Goal: Task Accomplishment & Management: Use online tool/utility

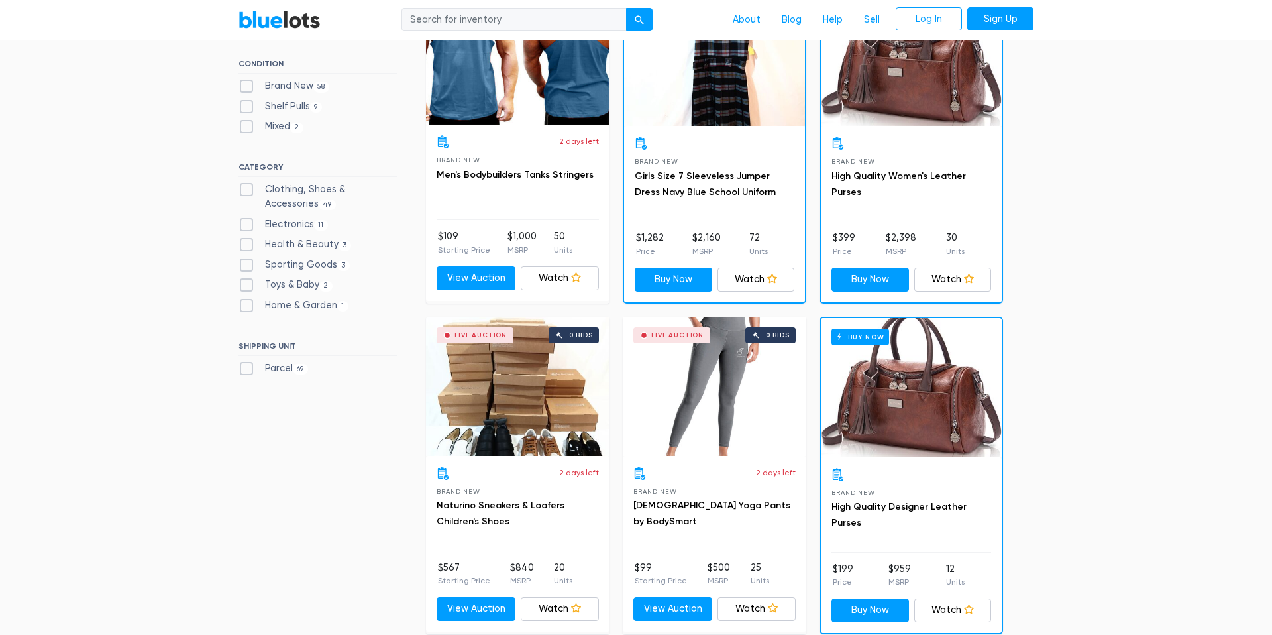
scroll to position [608, 0]
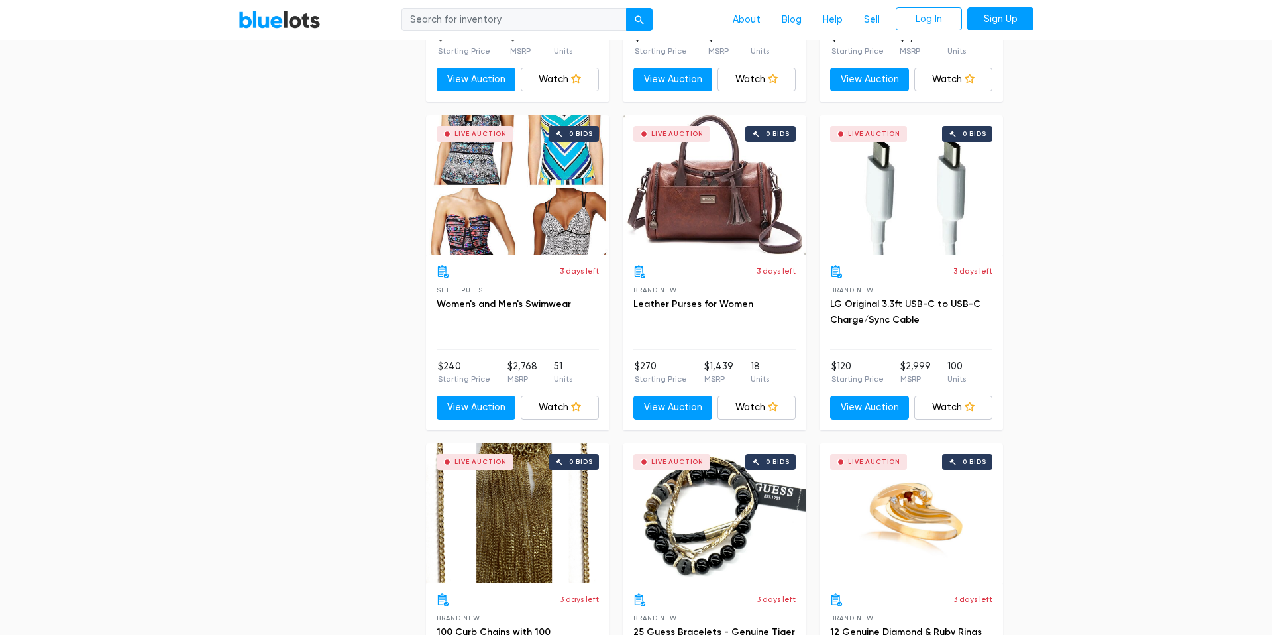
drag, startPoint x: 1080, startPoint y: 237, endPoint x: 1173, endPoint y: 427, distance: 211.6
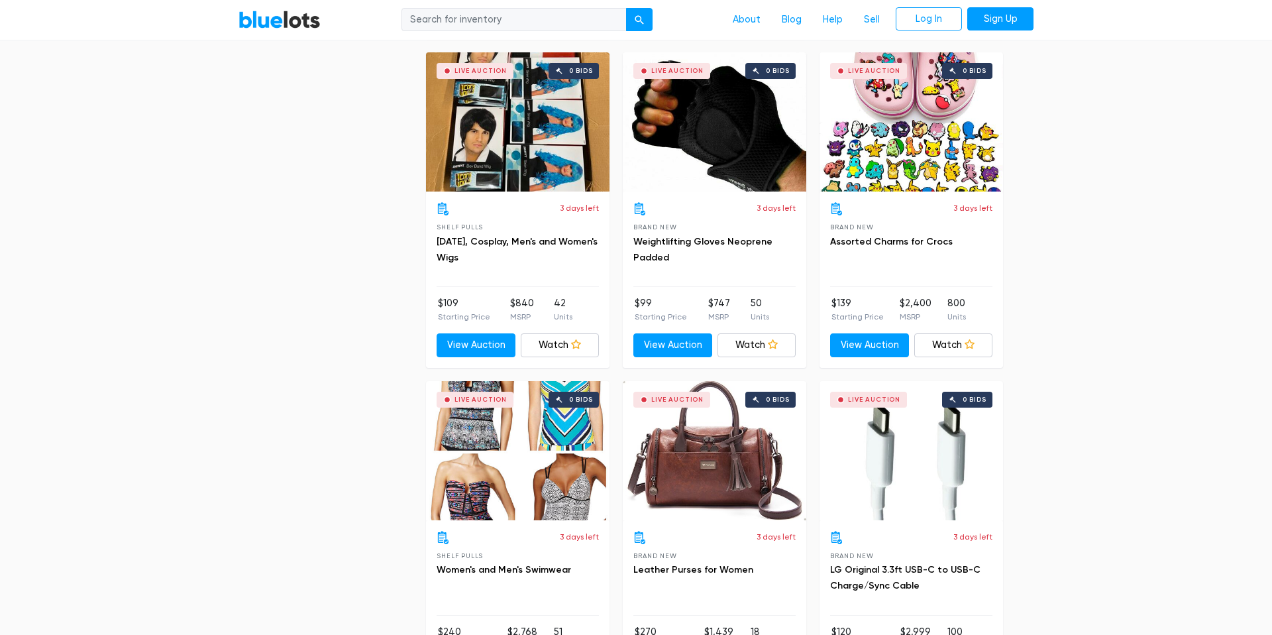
scroll to position [1571, 0]
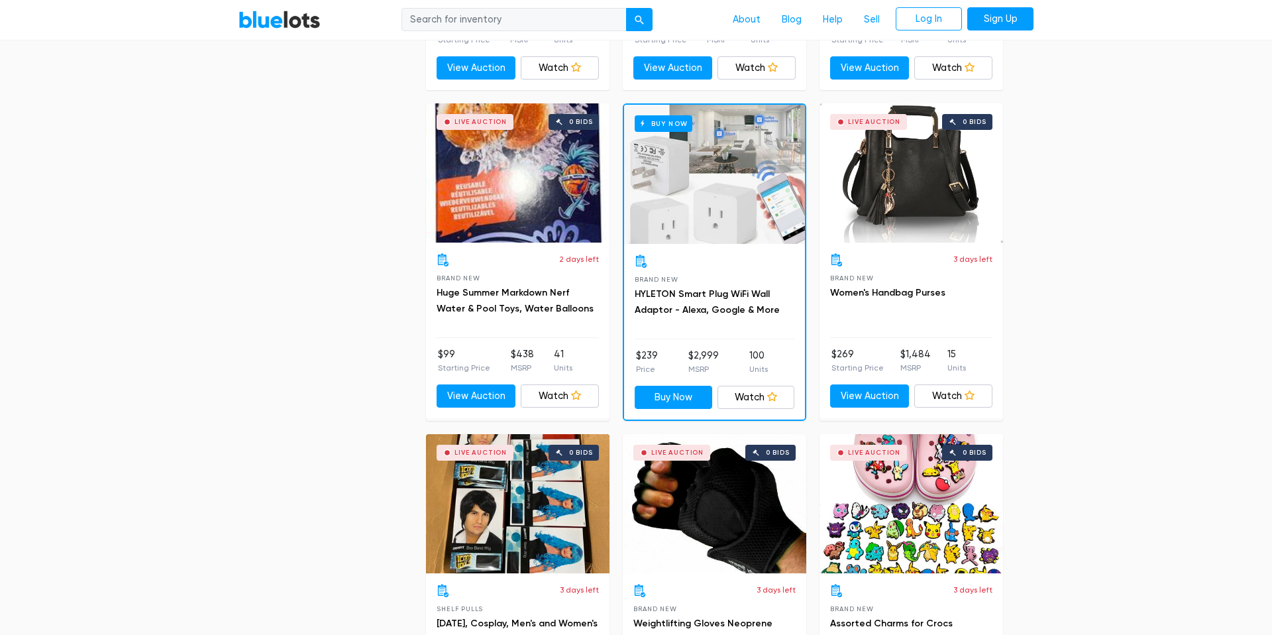
drag, startPoint x: 1173, startPoint y: 427, endPoint x: 1180, endPoint y: -46, distance: 473.2
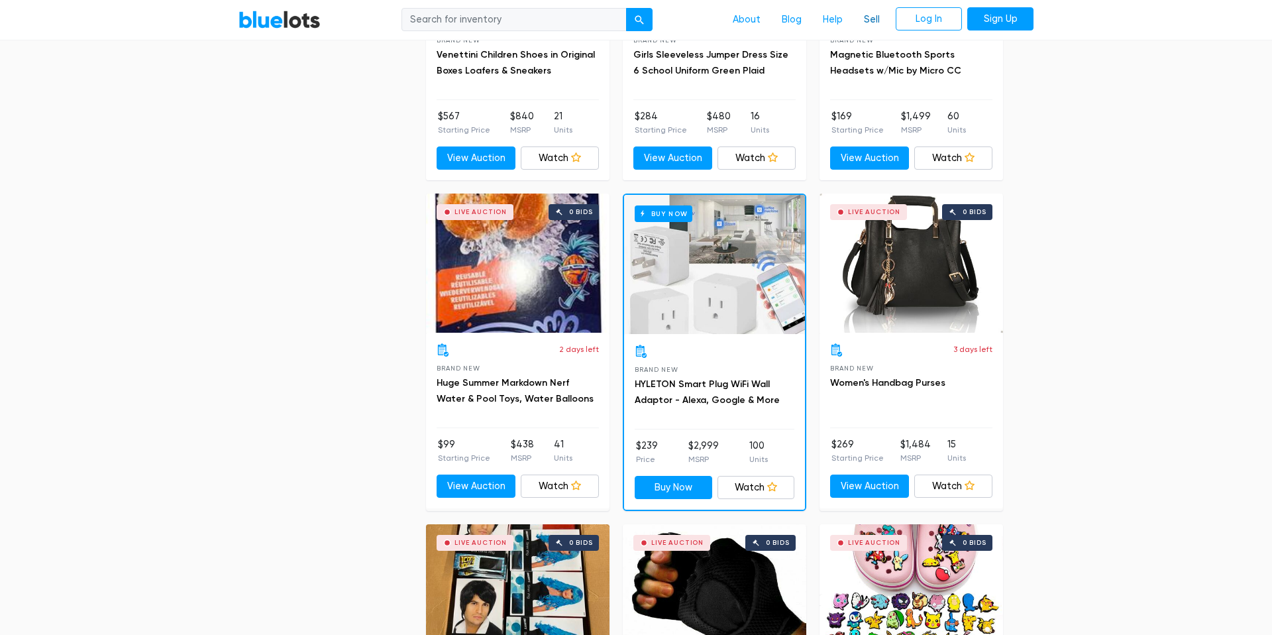
click at [867, 22] on link "Sell" at bounding box center [872, 19] width 37 height 25
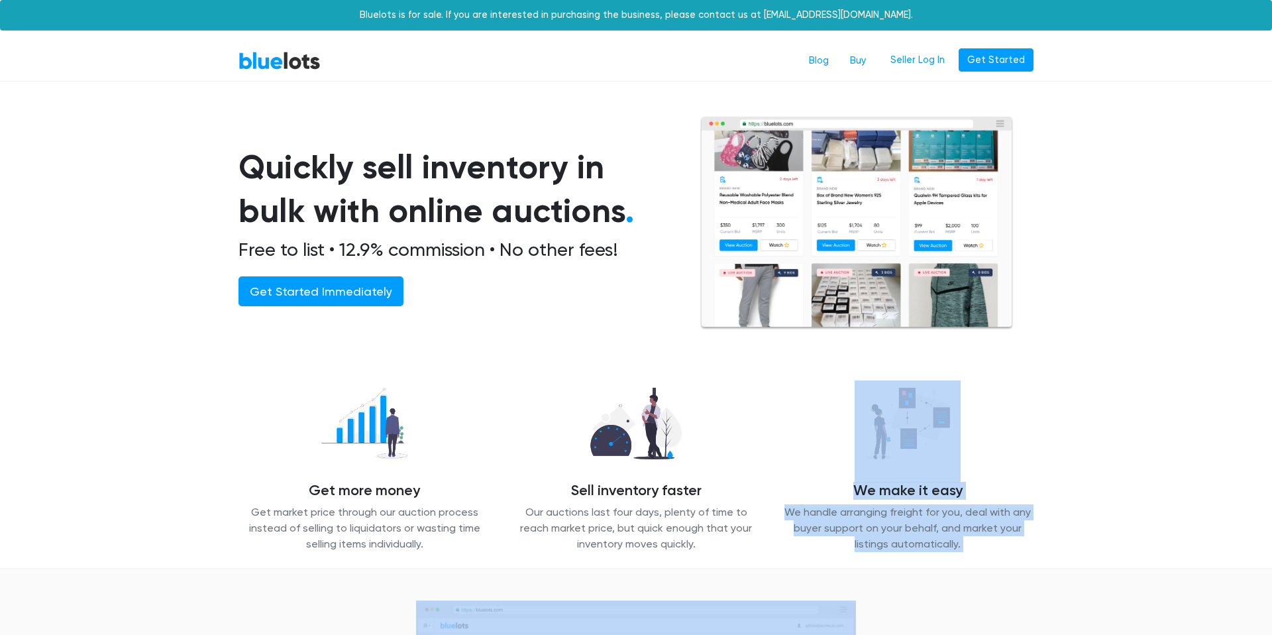
drag, startPoint x: 872, startPoint y: 256, endPoint x: 835, endPoint y: 445, distance: 192.5
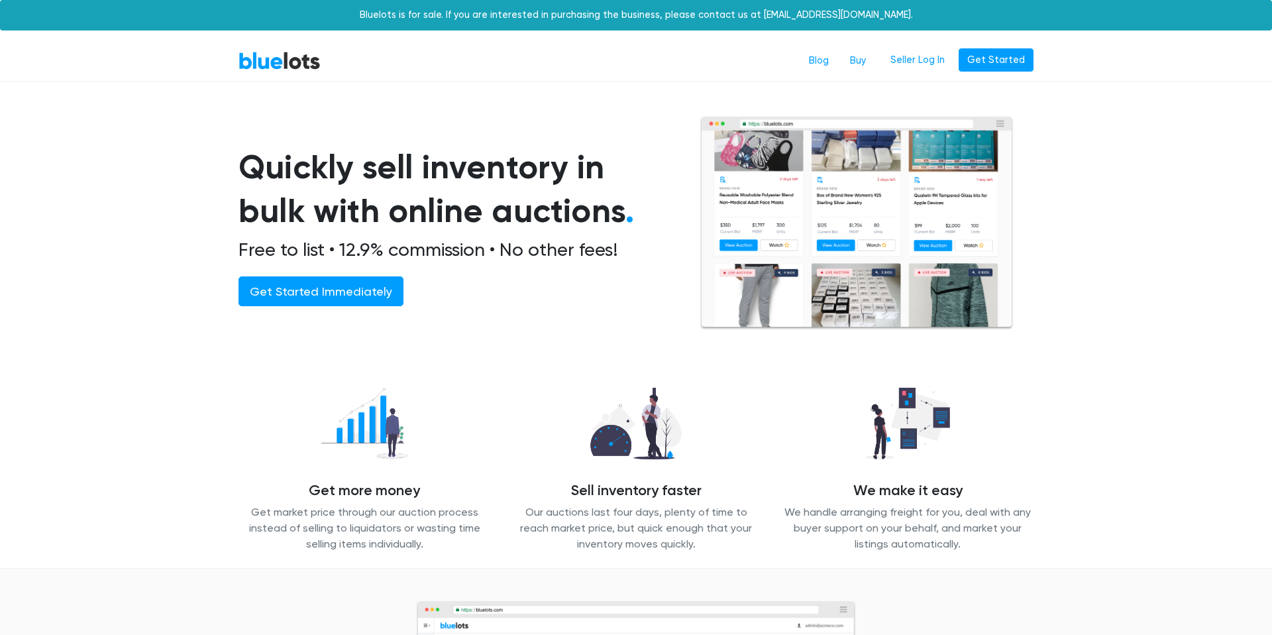
click at [139, 222] on section "Quickly sell inventory in bulk with online auctions . Free to list • 12.9% comm…" at bounding box center [636, 240] width 1272 height 249
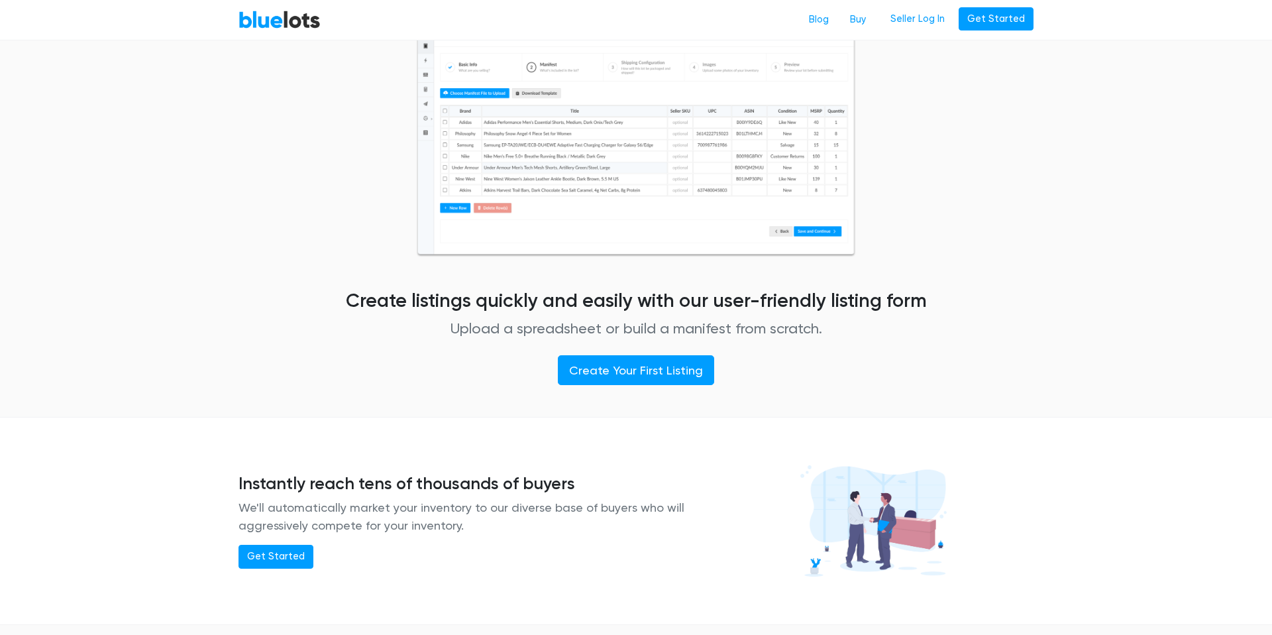
scroll to position [1217, 0]
